Goal: Task Accomplishment & Management: Complete application form

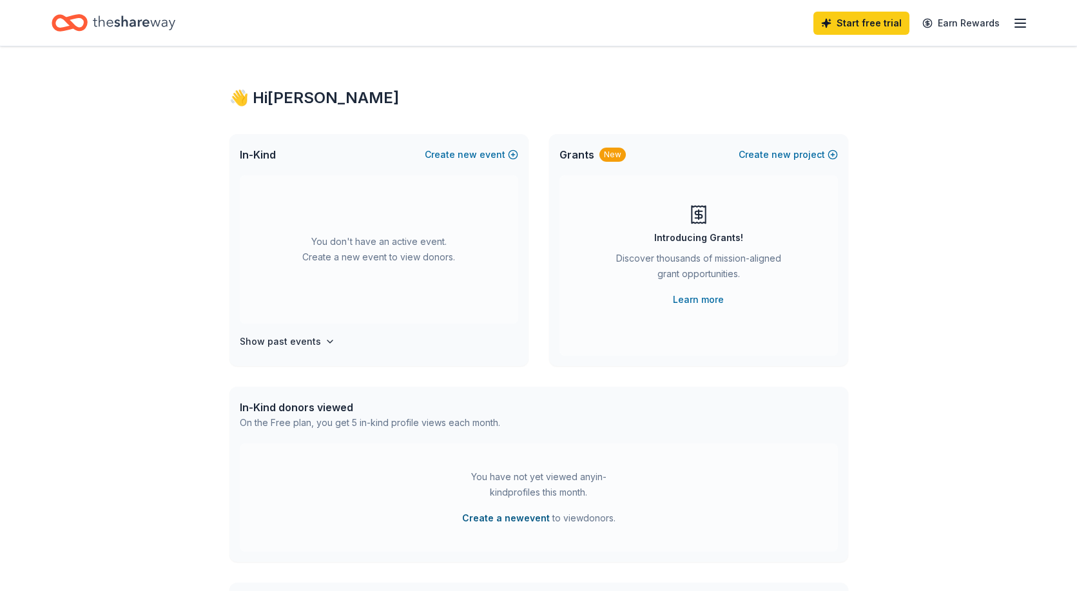
click at [509, 518] on button "Create a new event" at bounding box center [506, 517] width 88 height 15
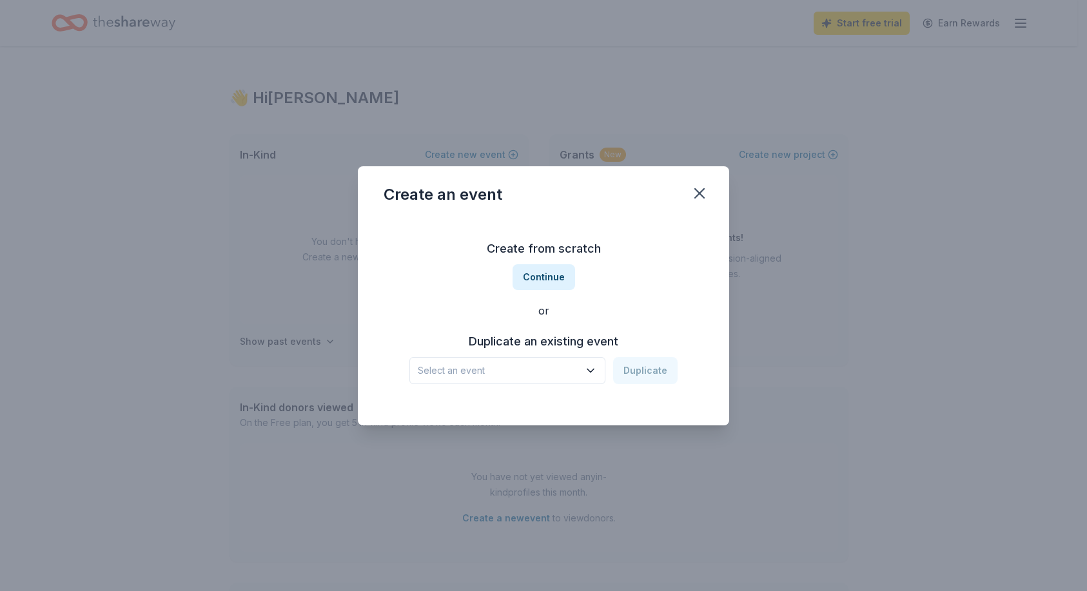
click at [591, 369] on icon "button" at bounding box center [590, 370] width 13 height 13
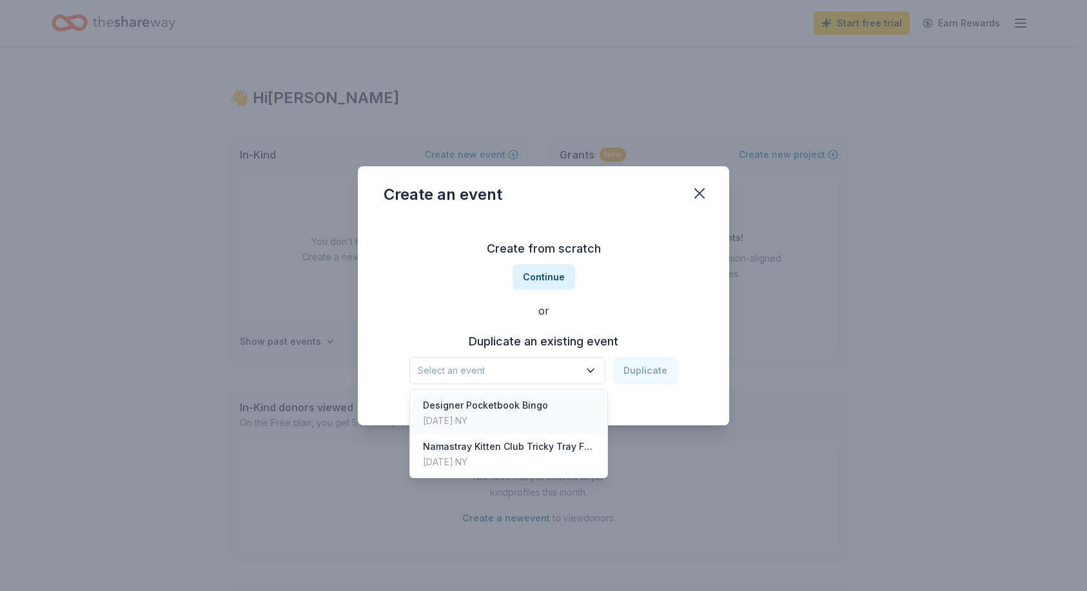
click at [500, 411] on div "Designer Pocketbook Bingo" at bounding box center [485, 405] width 125 height 15
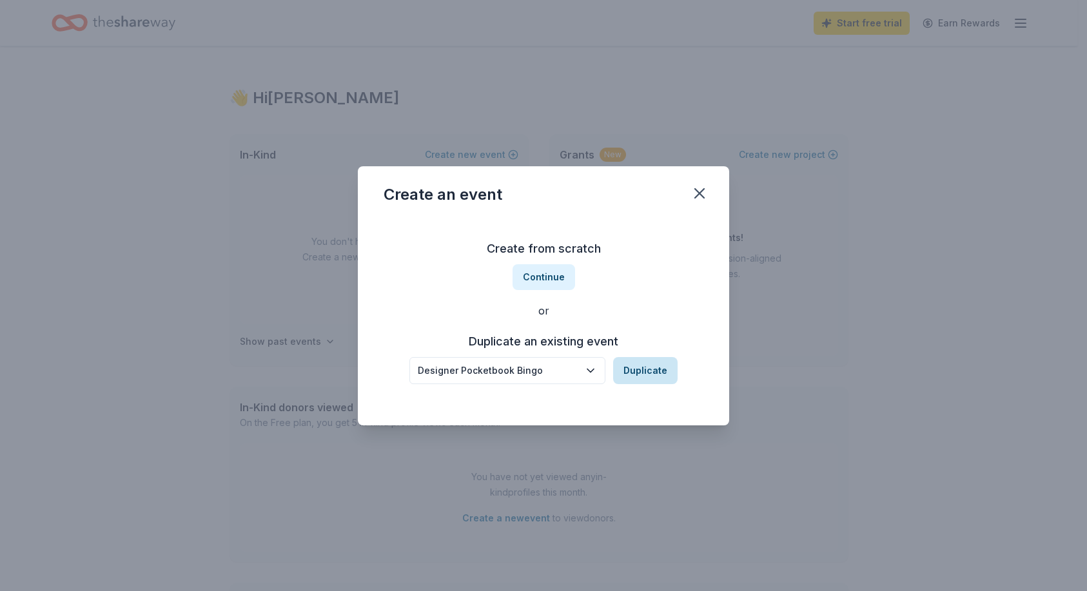
click at [646, 373] on button "Duplicate" at bounding box center [645, 370] width 64 height 27
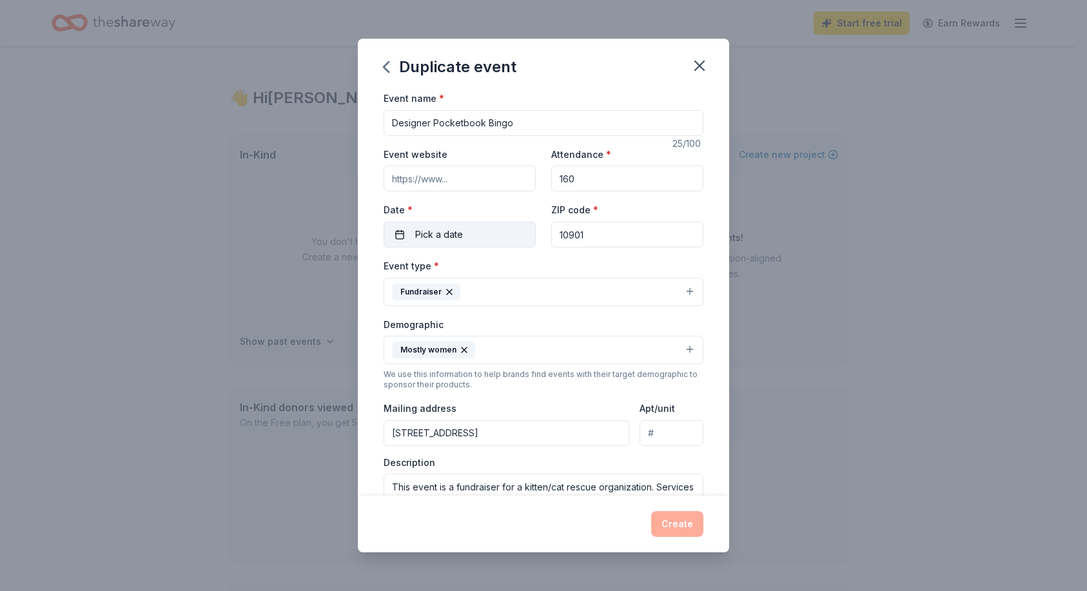
click at [478, 230] on button "Pick a date" at bounding box center [459, 235] width 152 height 26
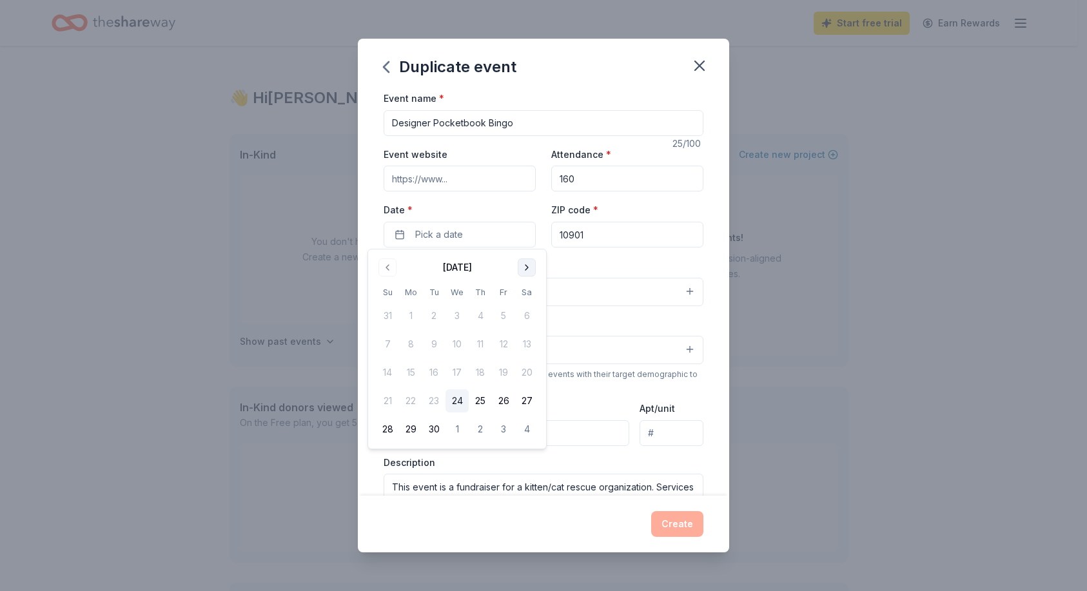
click at [527, 267] on button "Go to next month" at bounding box center [527, 267] width 18 height 18
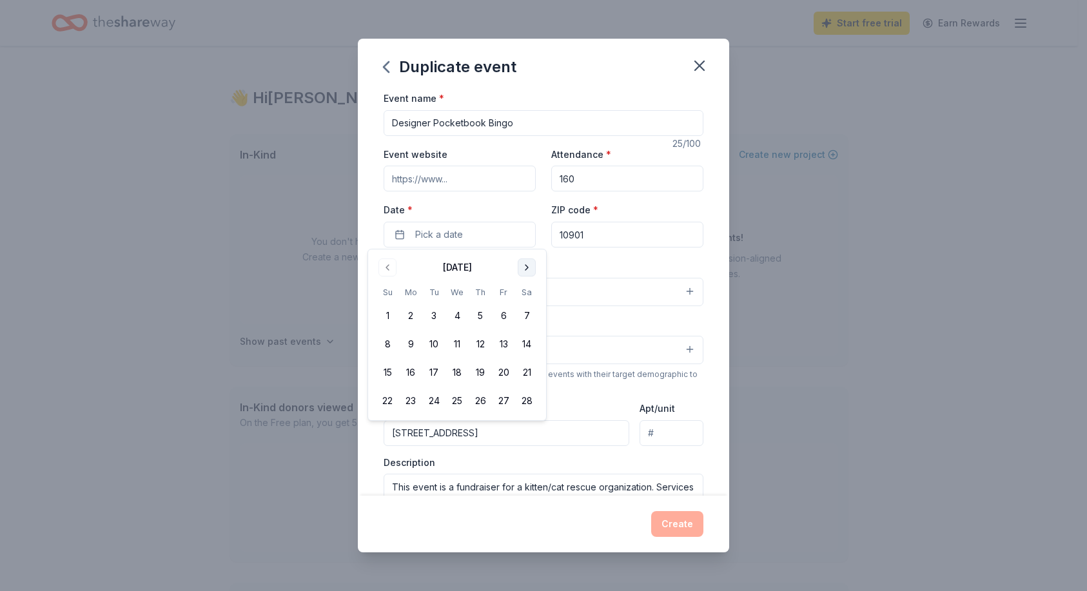
click at [527, 267] on button "Go to next month" at bounding box center [527, 267] width 18 height 18
click at [504, 343] on button "10" at bounding box center [503, 344] width 23 height 23
click at [693, 253] on div "Event name * Designer Pocketbook Bingo 25 /100 Event website Attendance * 160 D…" at bounding box center [543, 389] width 320 height 598
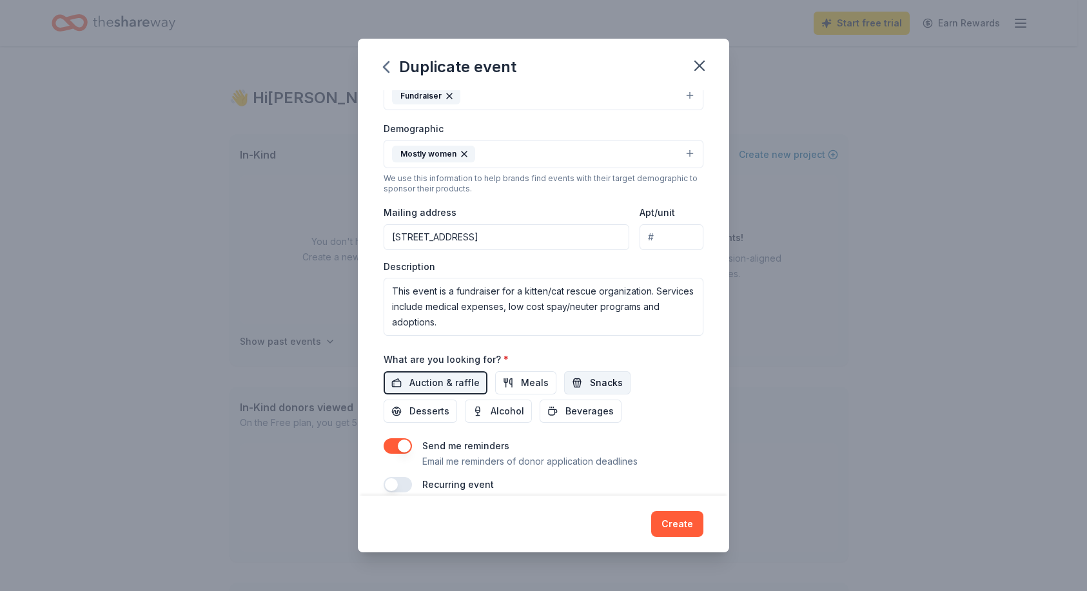
scroll to position [186, 0]
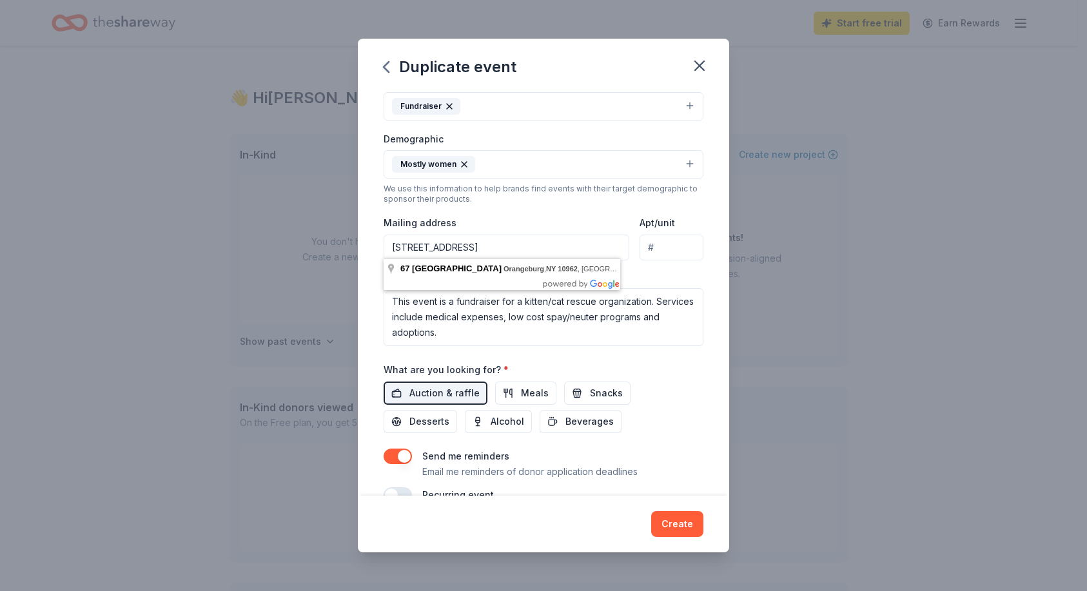
drag, startPoint x: 606, startPoint y: 243, endPoint x: 600, endPoint y: 240, distance: 6.6
type input "[STREET_ADDRESS]"
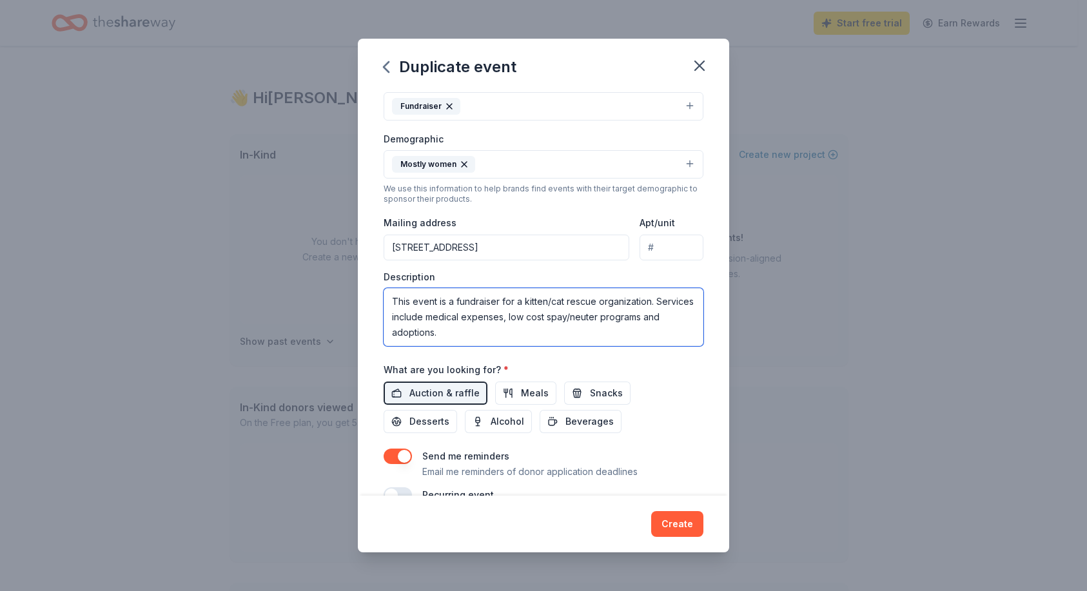
drag, startPoint x: 431, startPoint y: 313, endPoint x: 463, endPoint y: 313, distance: 32.9
click at [463, 313] on textarea "This event is a fundraiser for a kitten/cat rescue organization. Services inclu…" at bounding box center [543, 317] width 320 height 58
click at [484, 329] on textarea "This event is a fundraiser for a kitten/cat rescue organization. Services provi…" at bounding box center [543, 317] width 320 height 58
type textarea "This event is a fundraiser for a kitten/cat rescue organization. Services provi…"
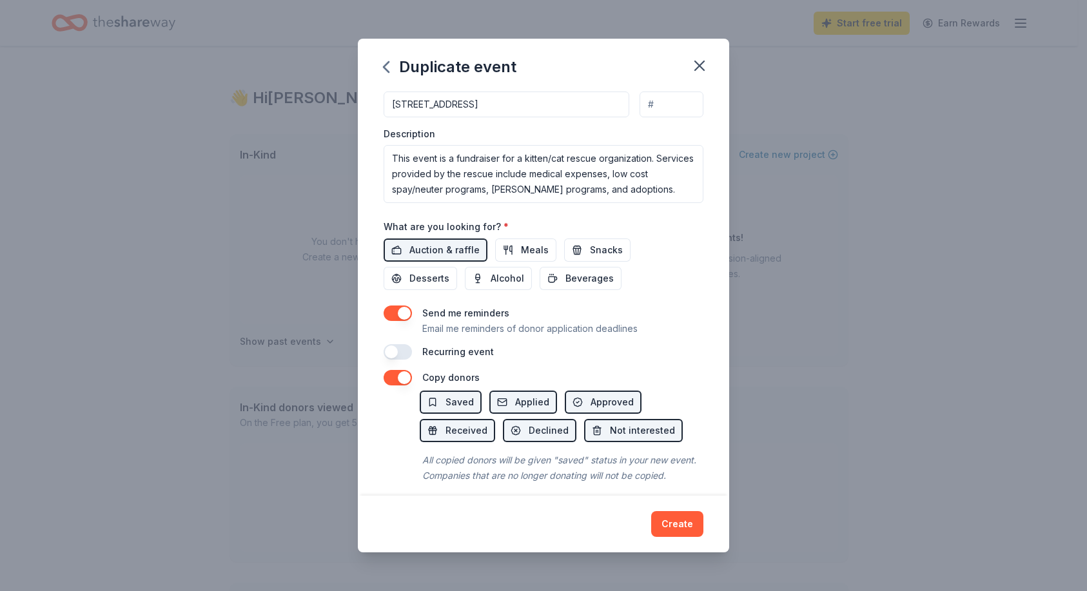
scroll to position [352, 0]
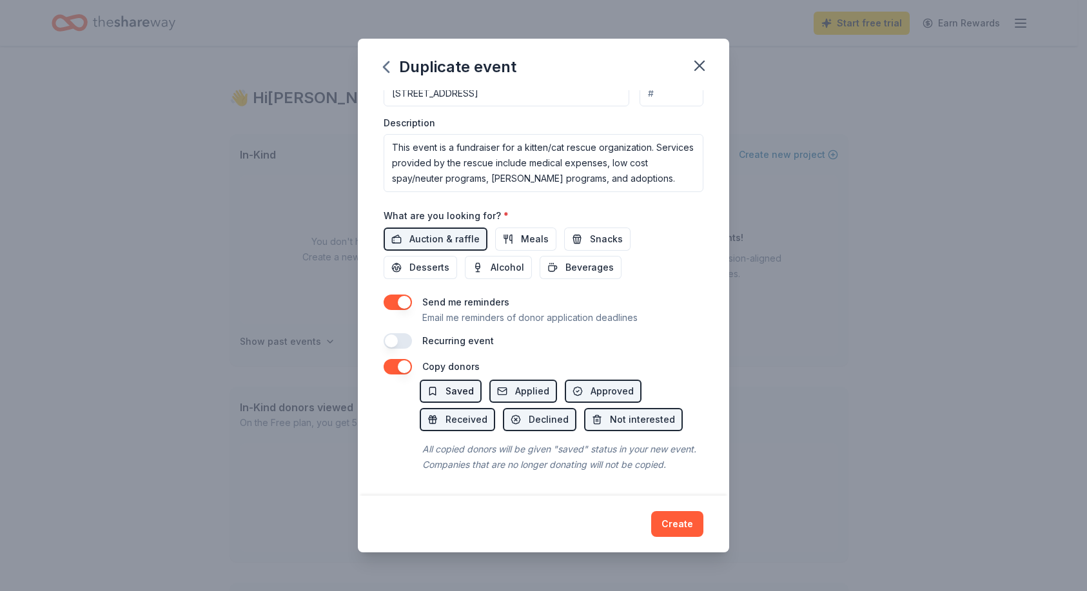
click at [443, 380] on button "Saved" at bounding box center [451, 391] width 62 height 23
click at [518, 383] on span "Applied" at bounding box center [532, 390] width 34 height 15
click at [445, 383] on span "Saved" at bounding box center [459, 390] width 28 height 15
click at [683, 525] on button "Create" at bounding box center [677, 524] width 52 height 26
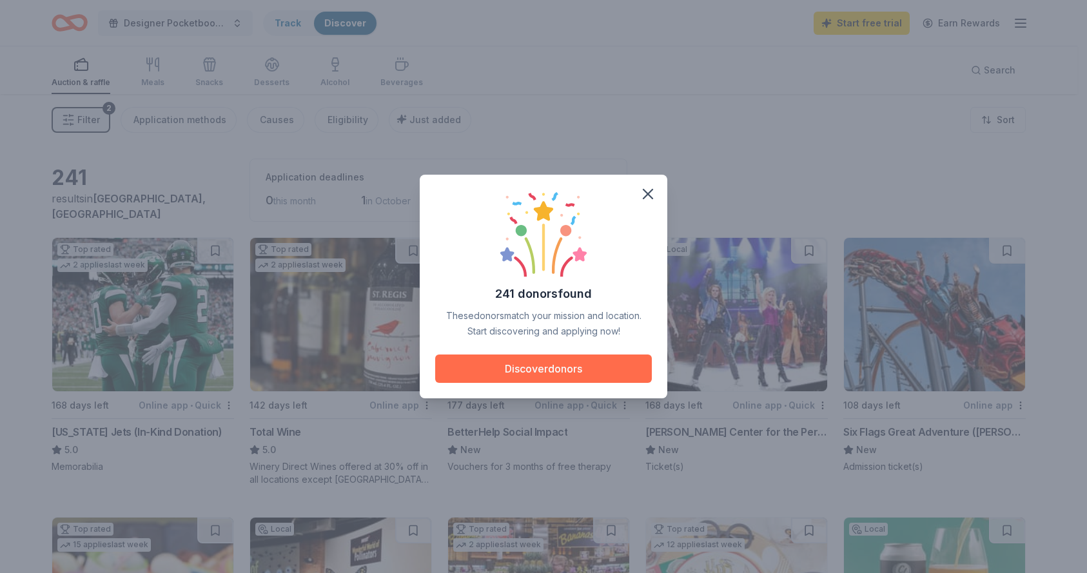
click at [555, 368] on button "Discover donors" at bounding box center [543, 368] width 217 height 28
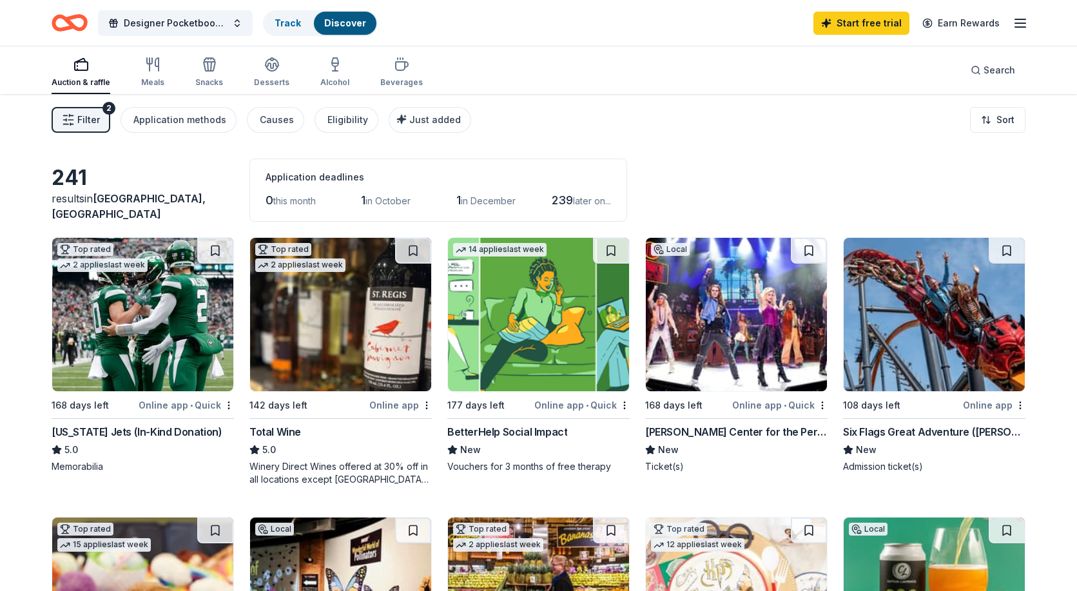
click at [86, 118] on span "Filter" at bounding box center [88, 119] width 23 height 15
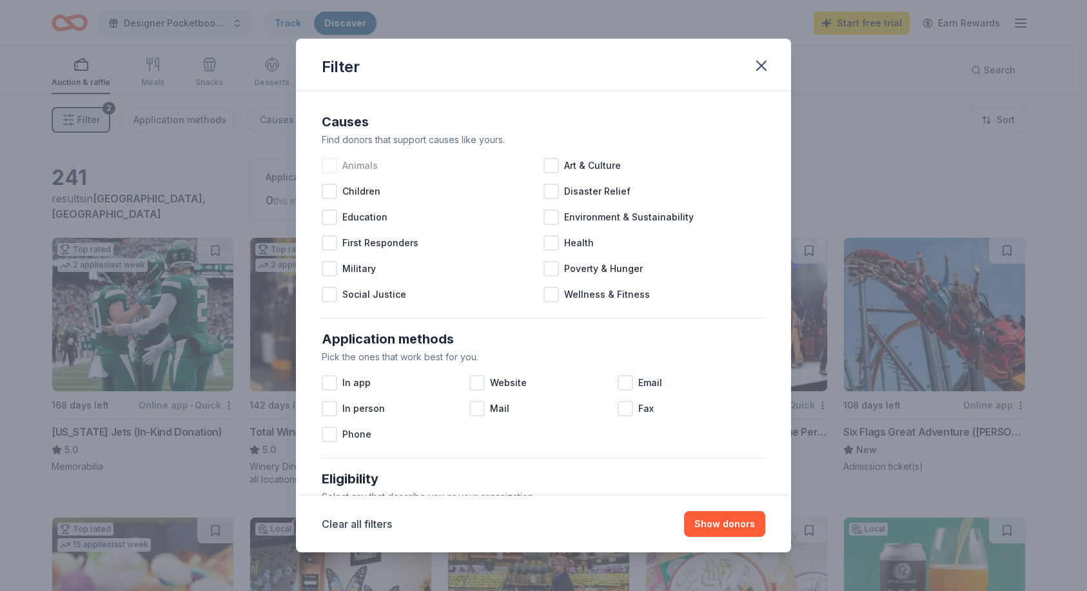
click at [333, 166] on div at bounding box center [329, 165] width 15 height 15
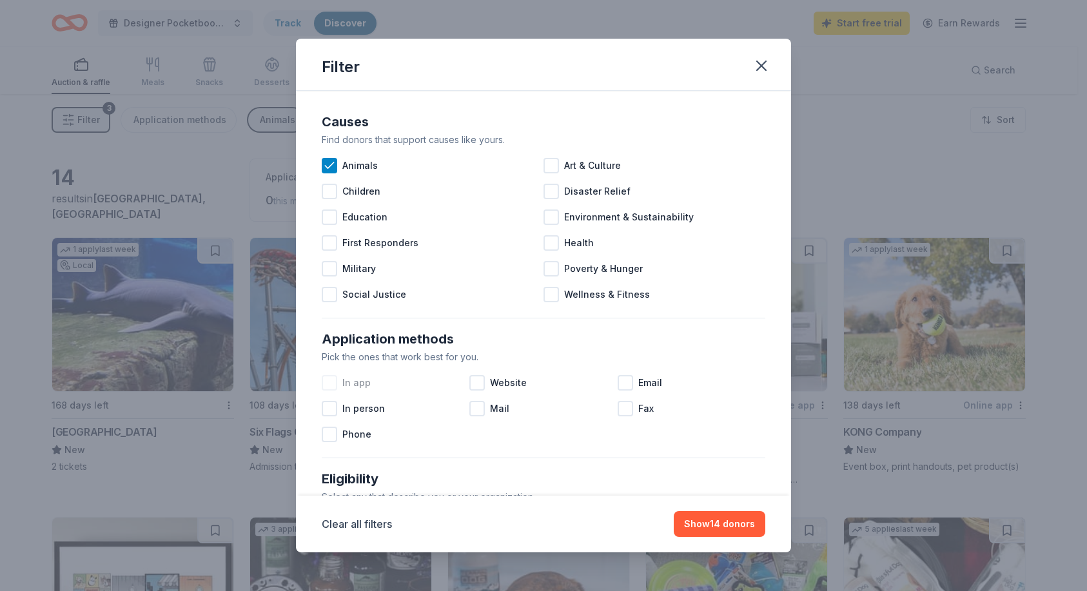
click at [328, 384] on div at bounding box center [329, 382] width 15 height 15
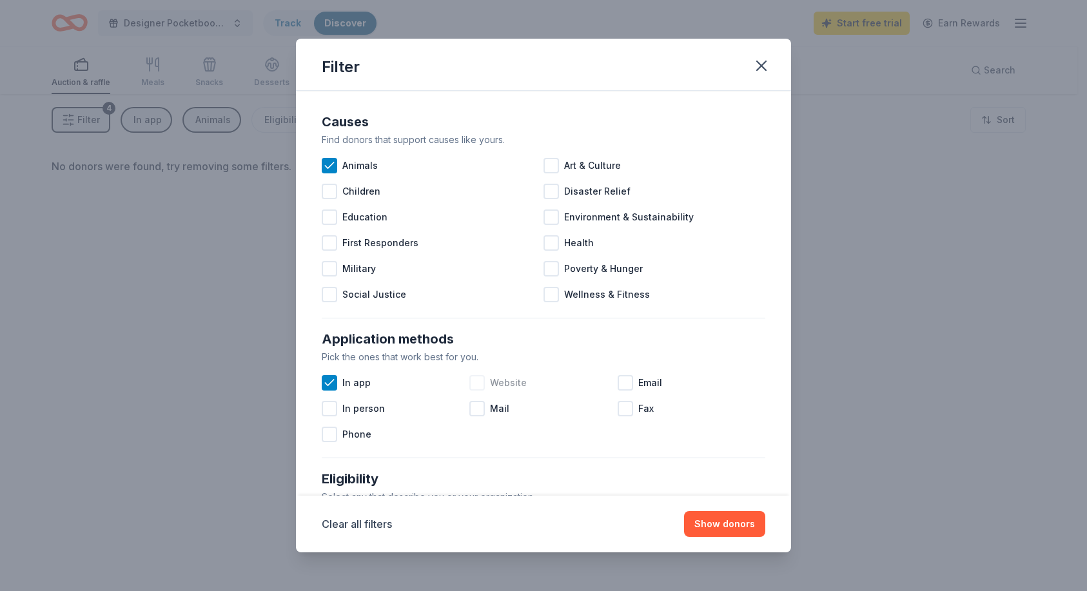
click at [480, 382] on div at bounding box center [476, 382] width 15 height 15
click at [625, 381] on div at bounding box center [624, 382] width 15 height 15
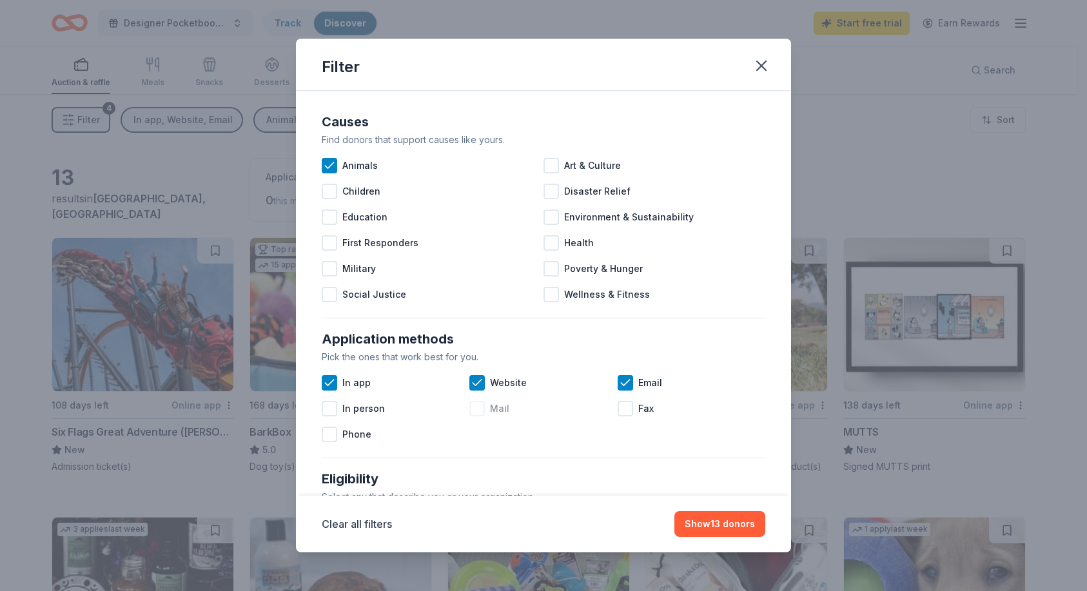
click at [471, 407] on div at bounding box center [476, 408] width 15 height 15
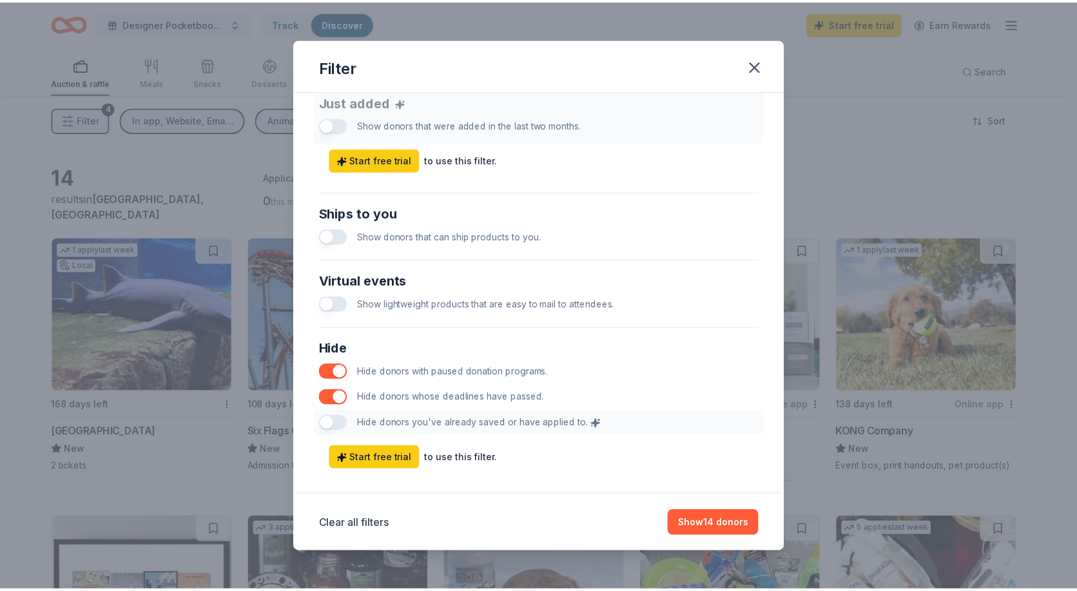
scroll to position [532, 0]
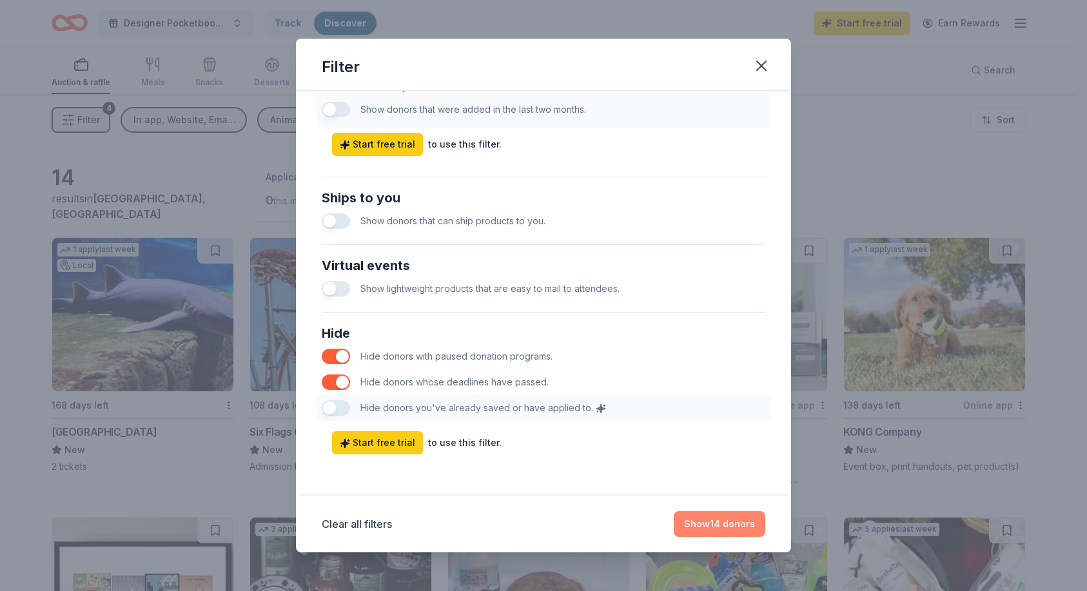
click at [733, 521] on button "Show 14 donors" at bounding box center [720, 524] width 92 height 26
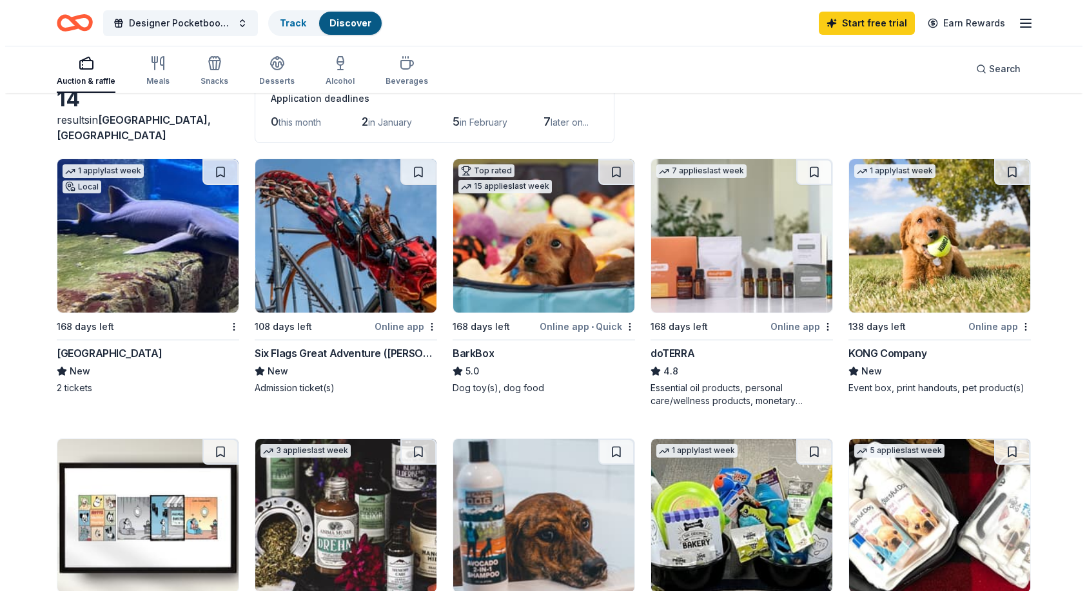
scroll to position [0, 0]
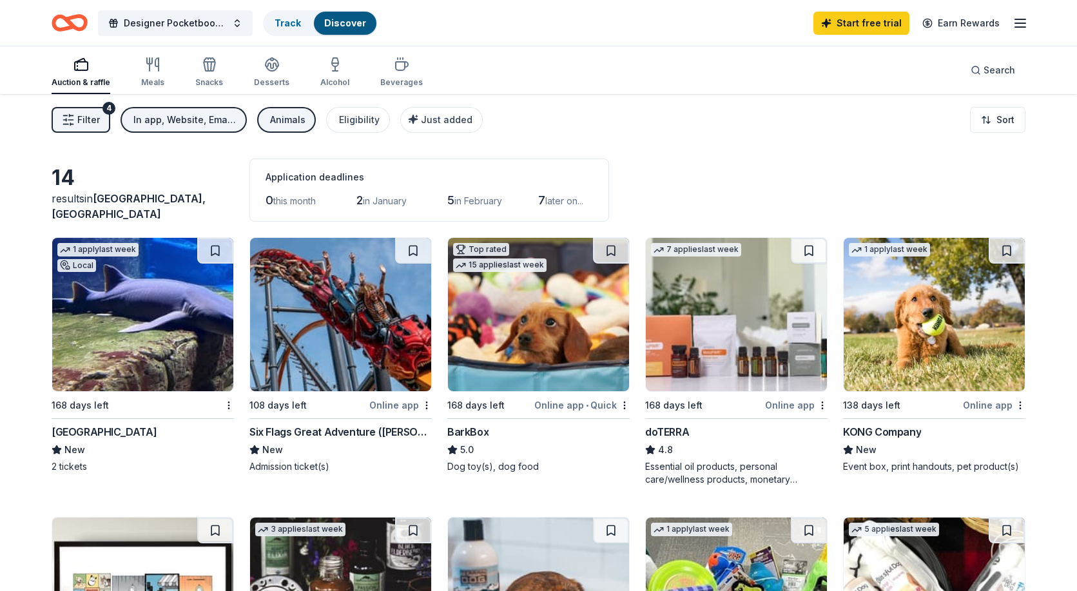
click at [73, 117] on icon "button" at bounding box center [68, 119] width 13 height 13
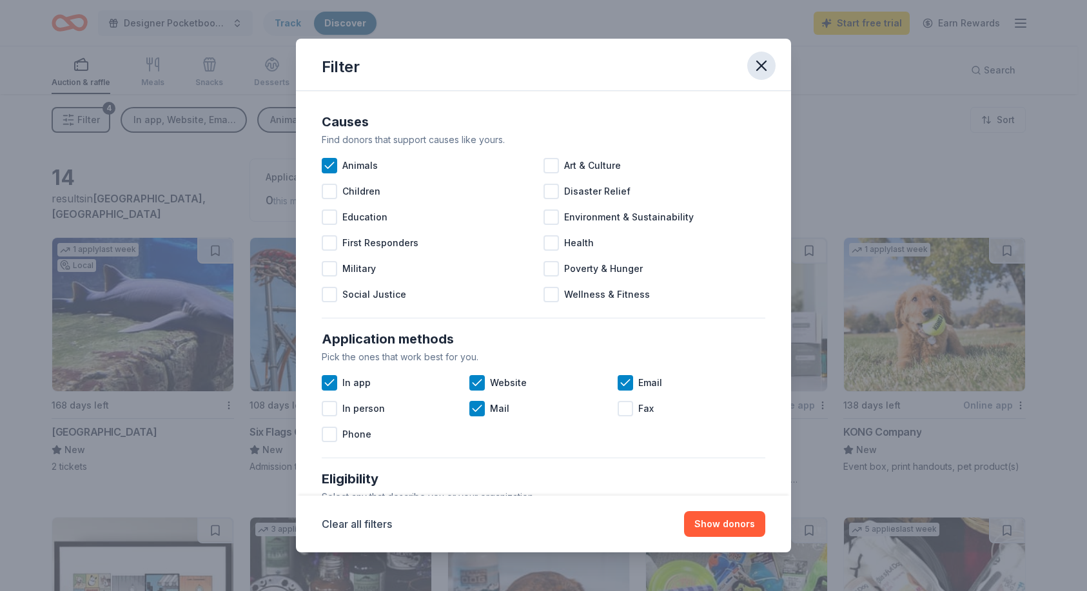
click at [761, 64] on icon "button" at bounding box center [761, 66] width 18 height 18
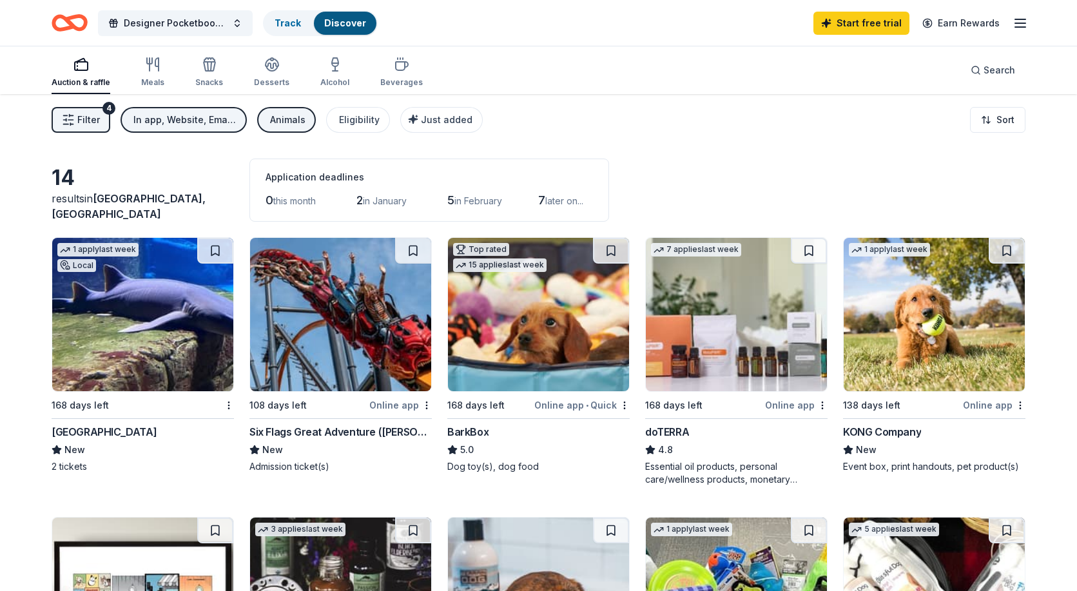
click at [674, 431] on div "doTERRA" at bounding box center [667, 431] width 44 height 15
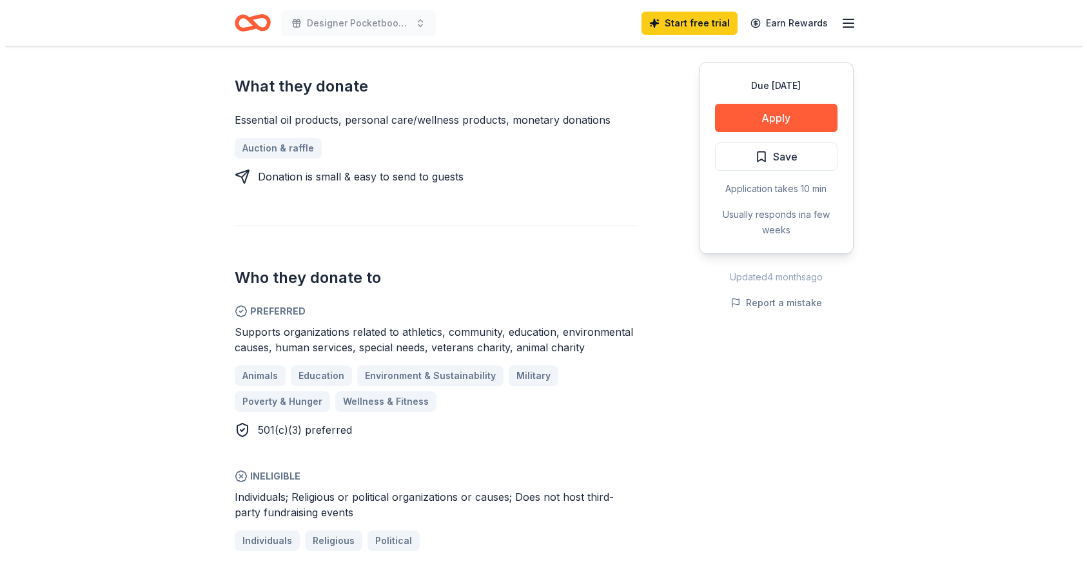
scroll to position [391, 0]
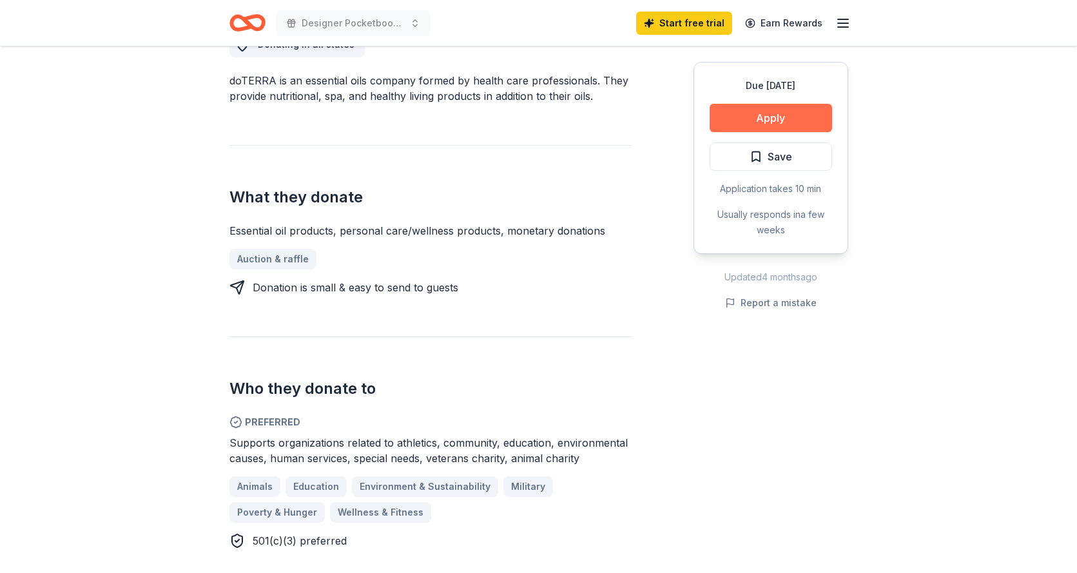
click at [771, 115] on button "Apply" at bounding box center [771, 118] width 122 height 28
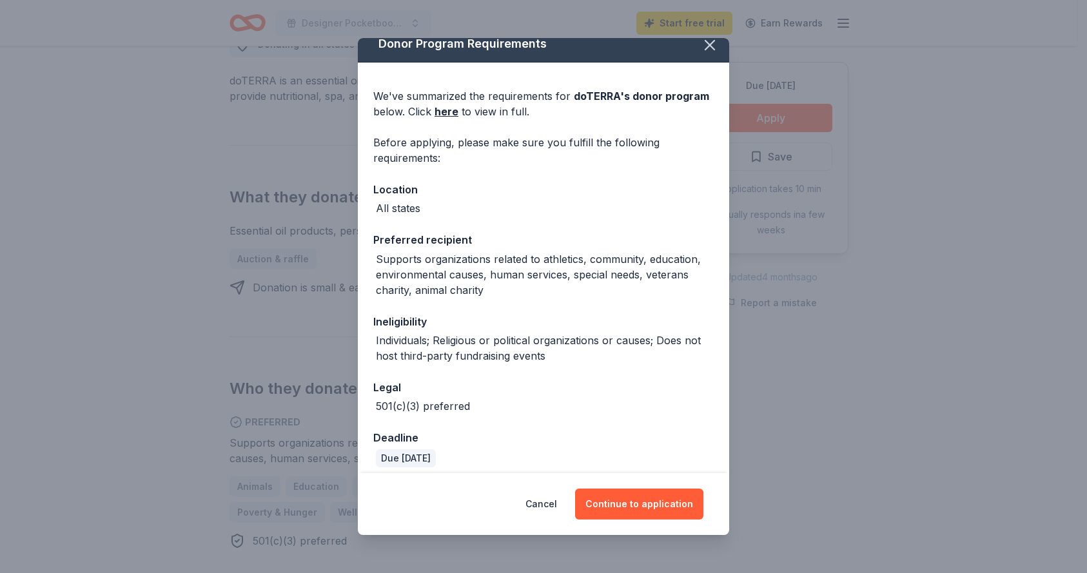
scroll to position [21, 0]
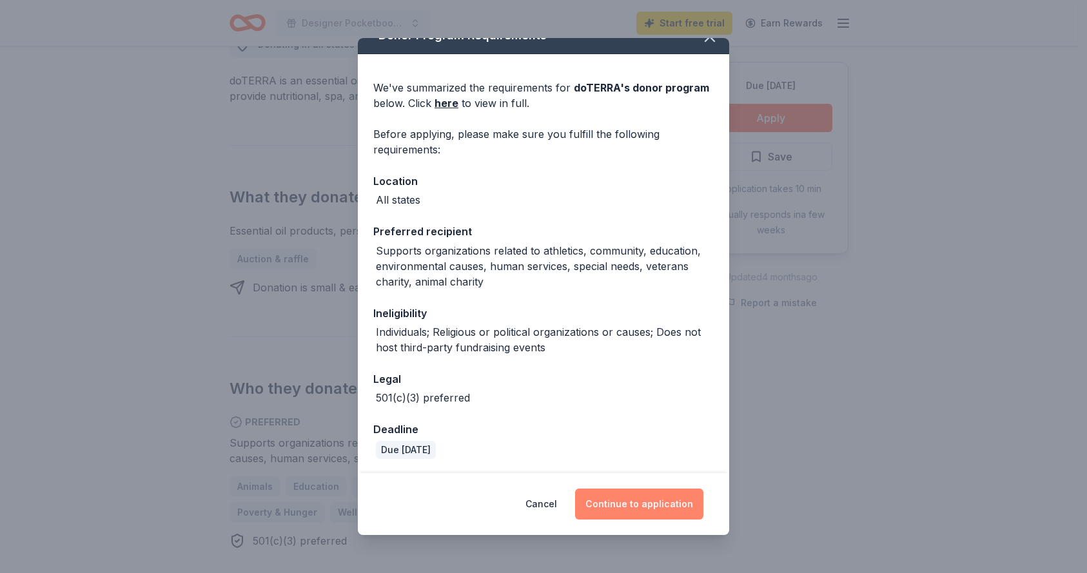
click at [639, 504] on button "Continue to application" at bounding box center [639, 504] width 128 height 31
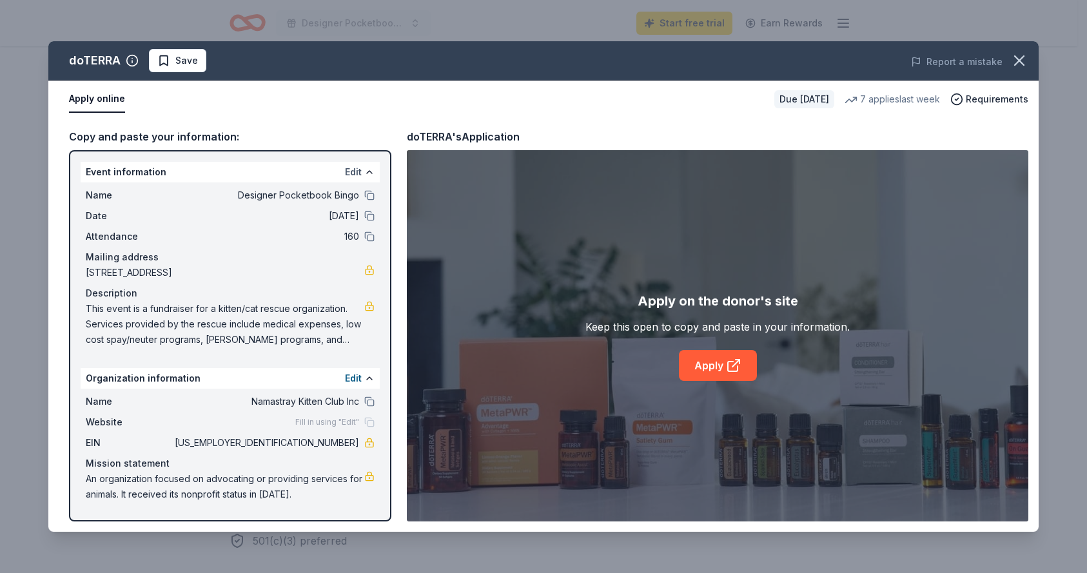
click at [355, 171] on button "Edit" at bounding box center [353, 171] width 17 height 15
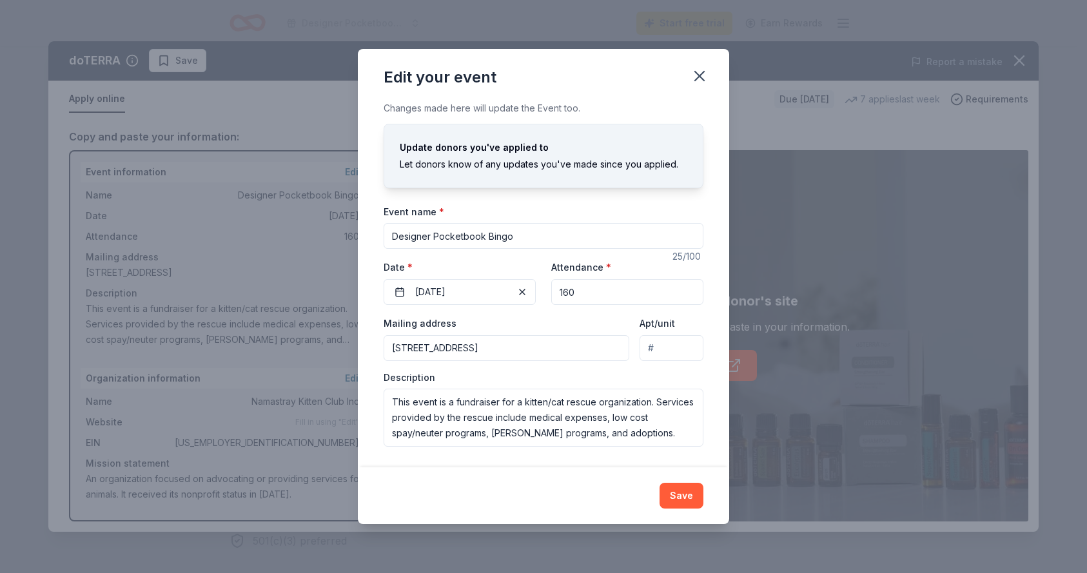
click at [452, 234] on input "Designer Pocketbook Bingo" at bounding box center [543, 236] width 320 height 26
click at [684, 496] on button "Save" at bounding box center [681, 496] width 44 height 26
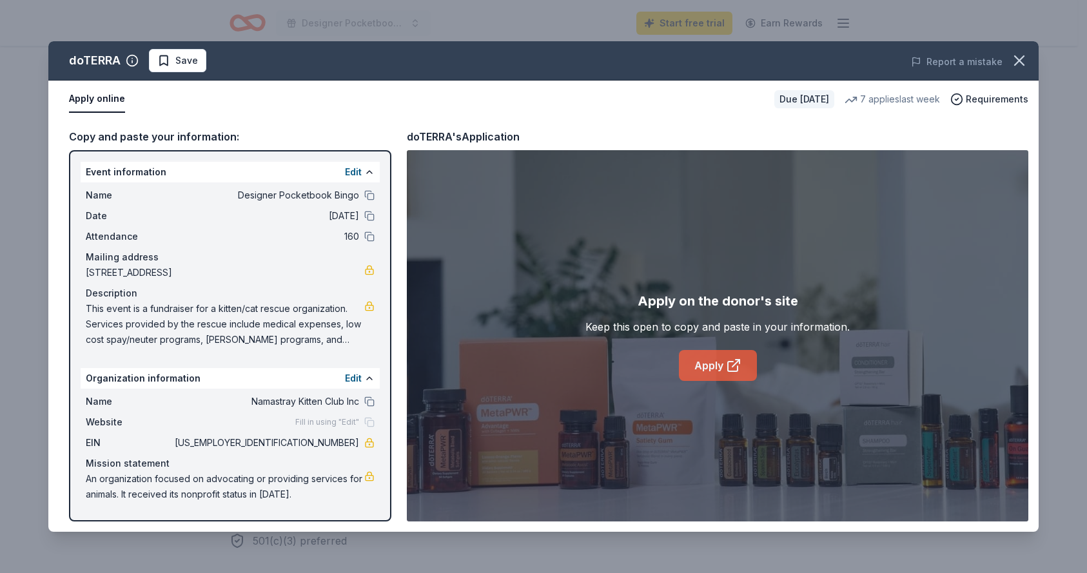
click at [714, 365] on link "Apply" at bounding box center [718, 365] width 78 height 31
